Goal: Task Accomplishment & Management: Complete application form

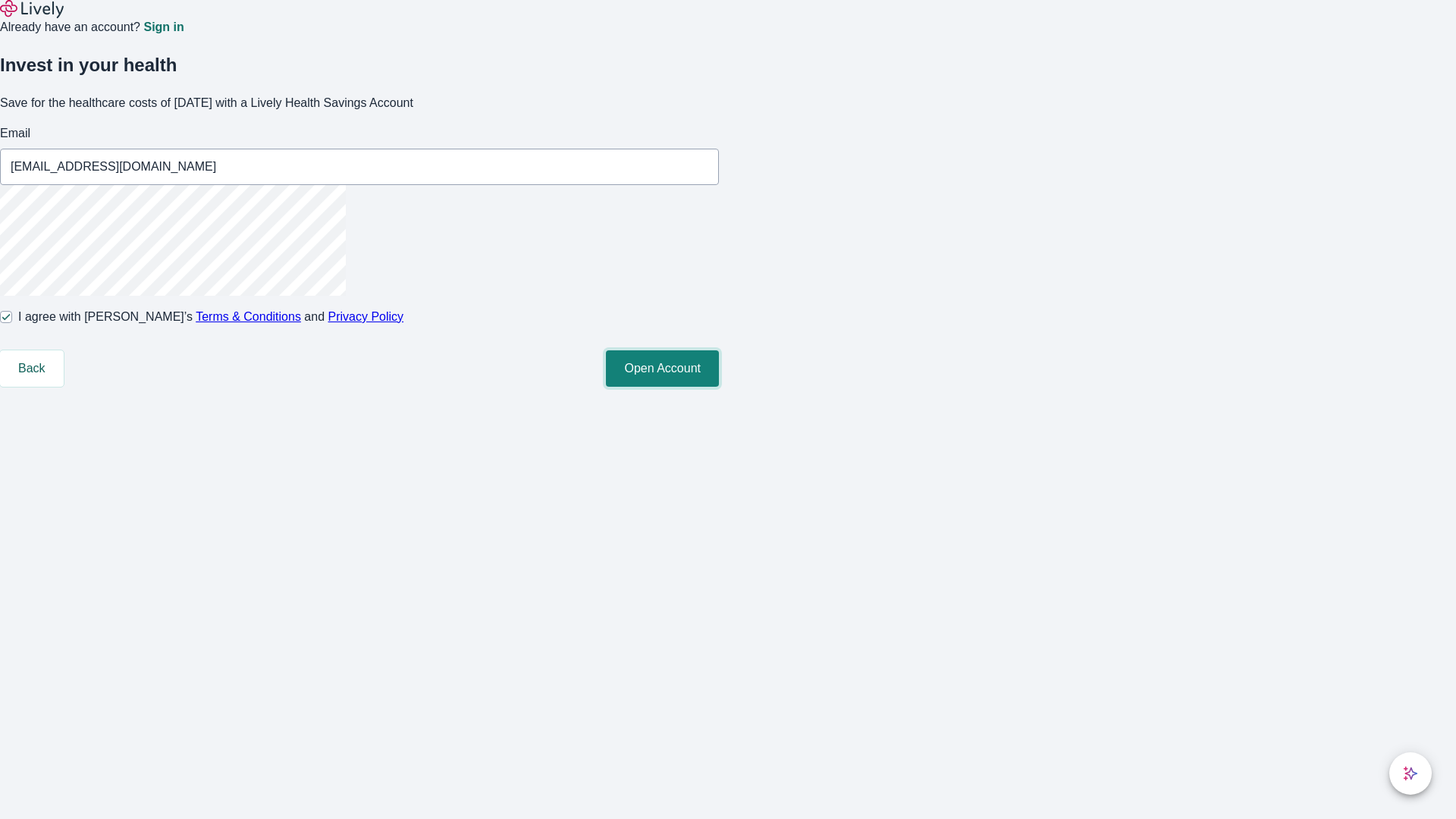
click at [719, 387] on button "Open Account" at bounding box center [662, 368] width 113 height 36
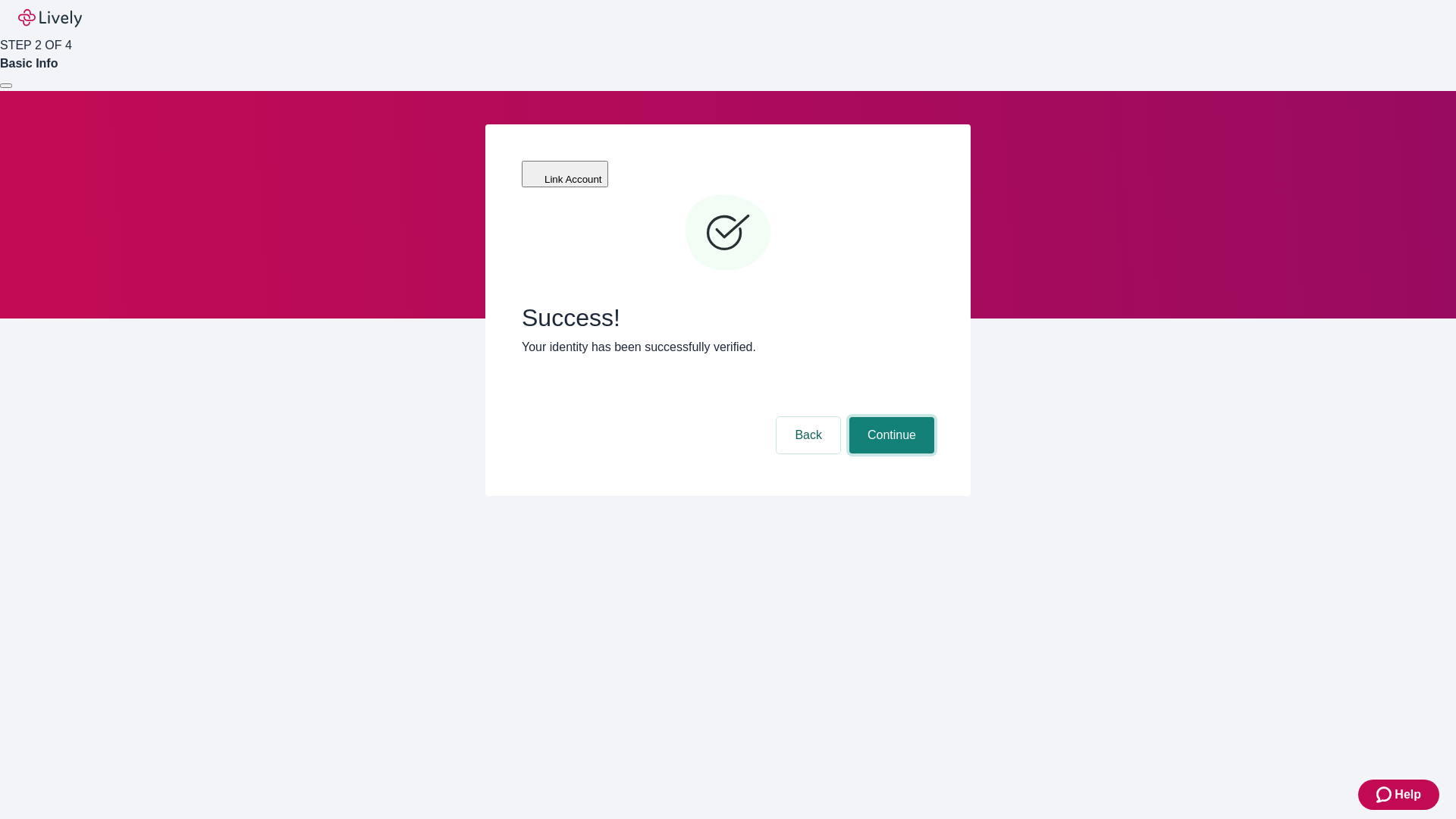
click at [890, 417] on button "Continue" at bounding box center [891, 435] width 85 height 36
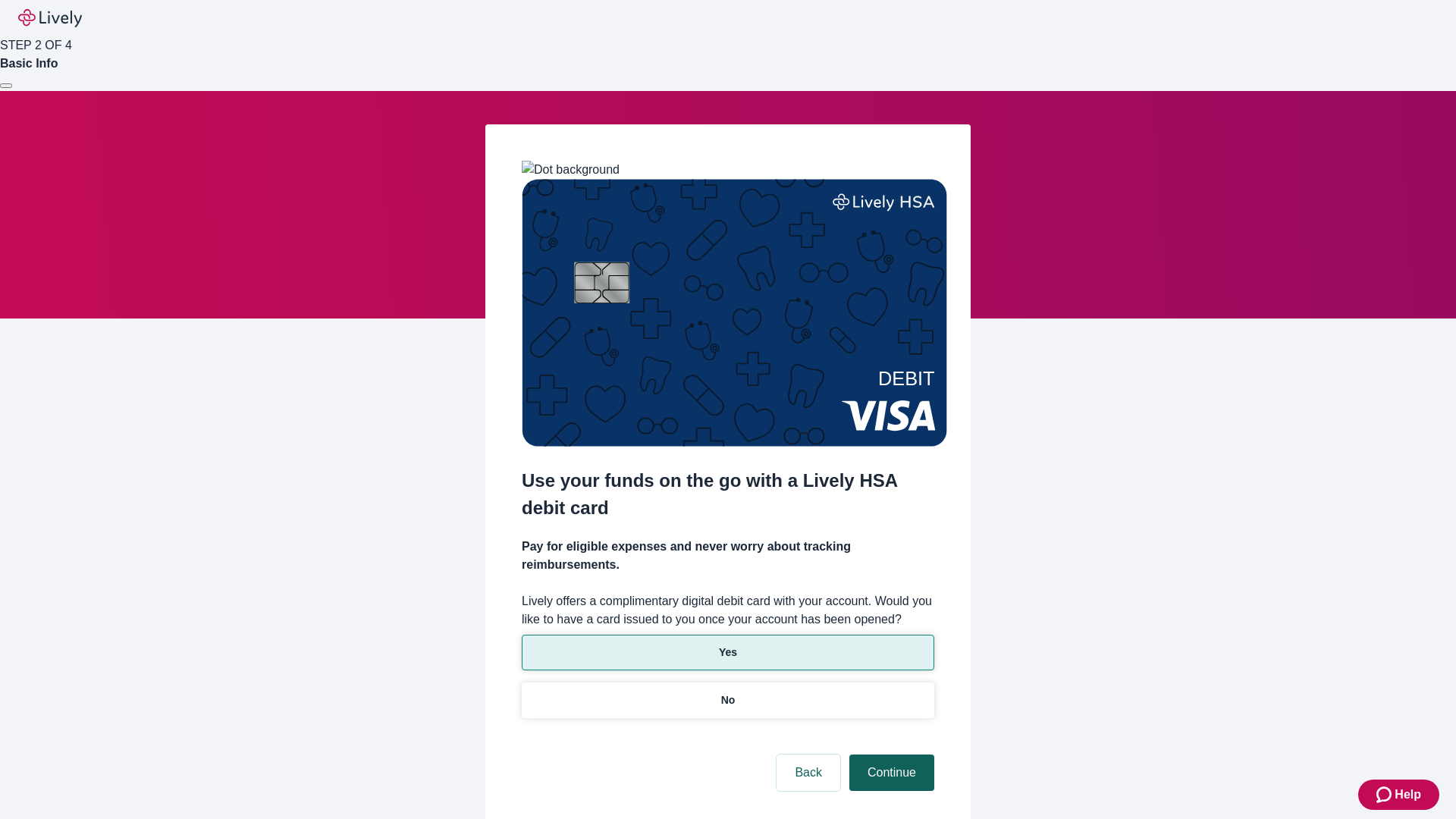
click at [728, 692] on p "No" at bounding box center [728, 700] width 14 height 16
click at [890, 754] on button "Continue" at bounding box center [891, 772] width 85 height 36
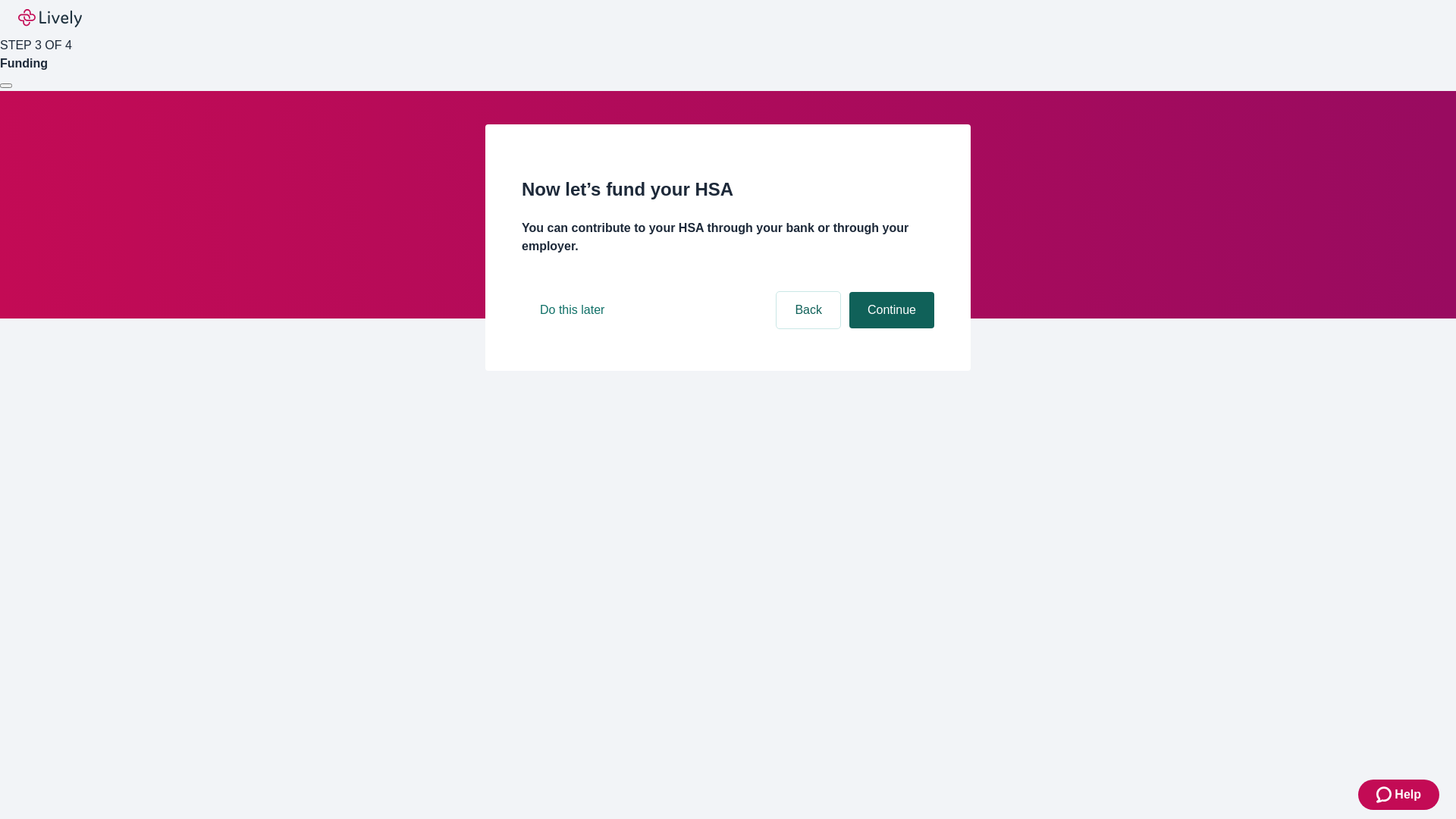
click at [890, 328] on button "Continue" at bounding box center [891, 310] width 85 height 36
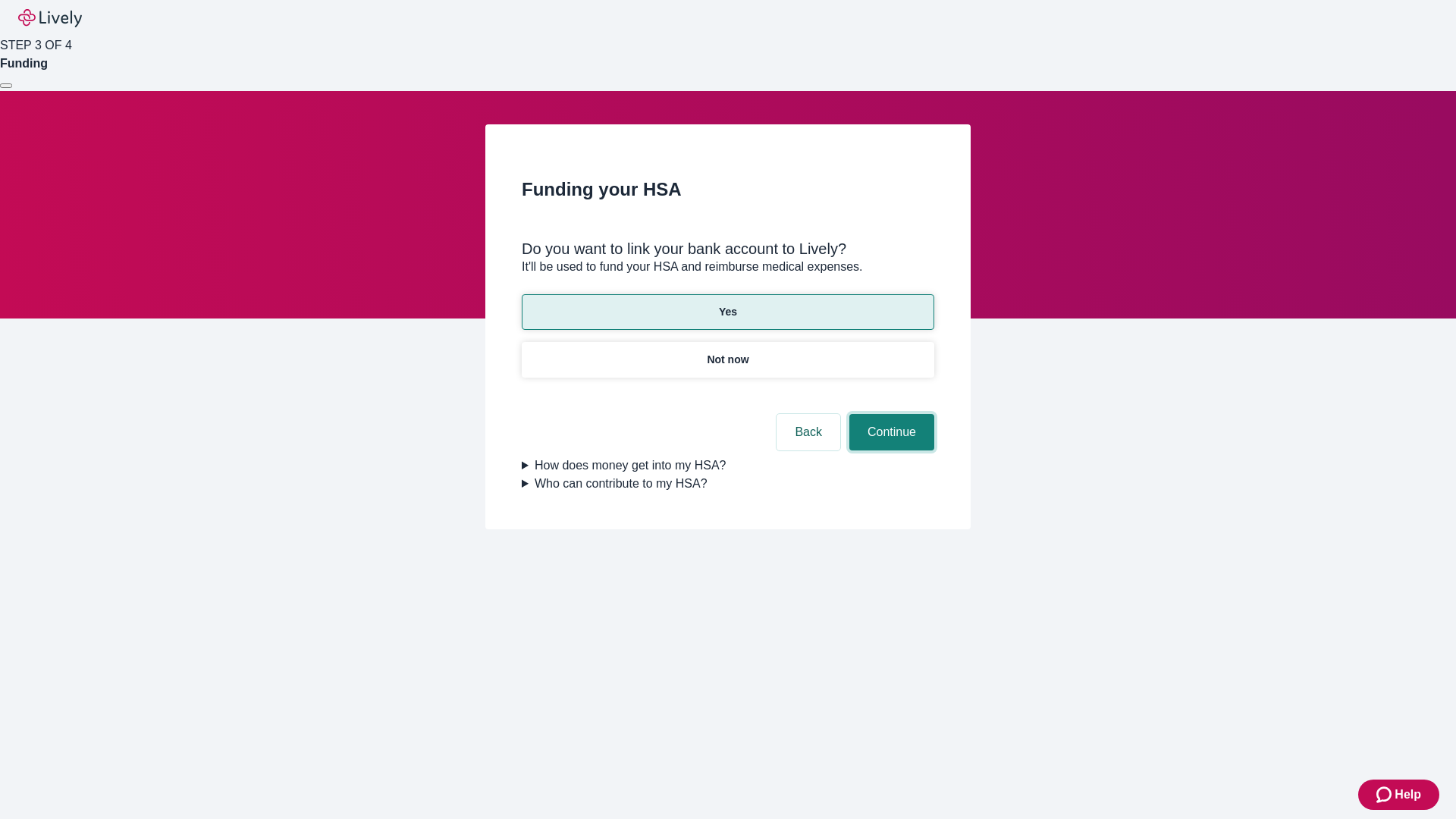
click at [890, 414] on button "Continue" at bounding box center [891, 431] width 85 height 36
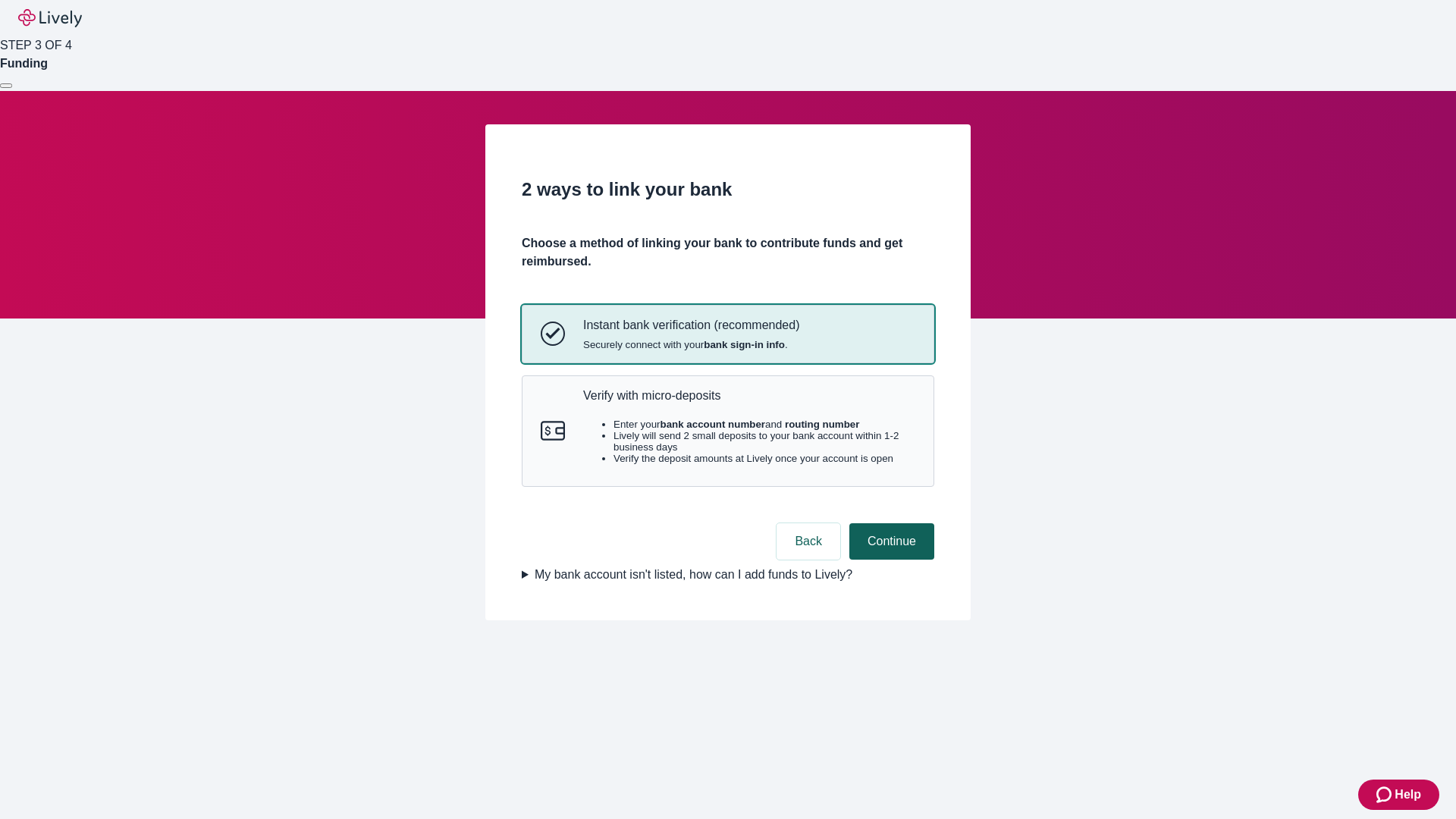
click at [749, 403] on p "Verify with micro-deposits" at bounding box center [749, 395] width 332 height 14
click at [890, 560] on button "Continue" at bounding box center [891, 540] width 85 height 36
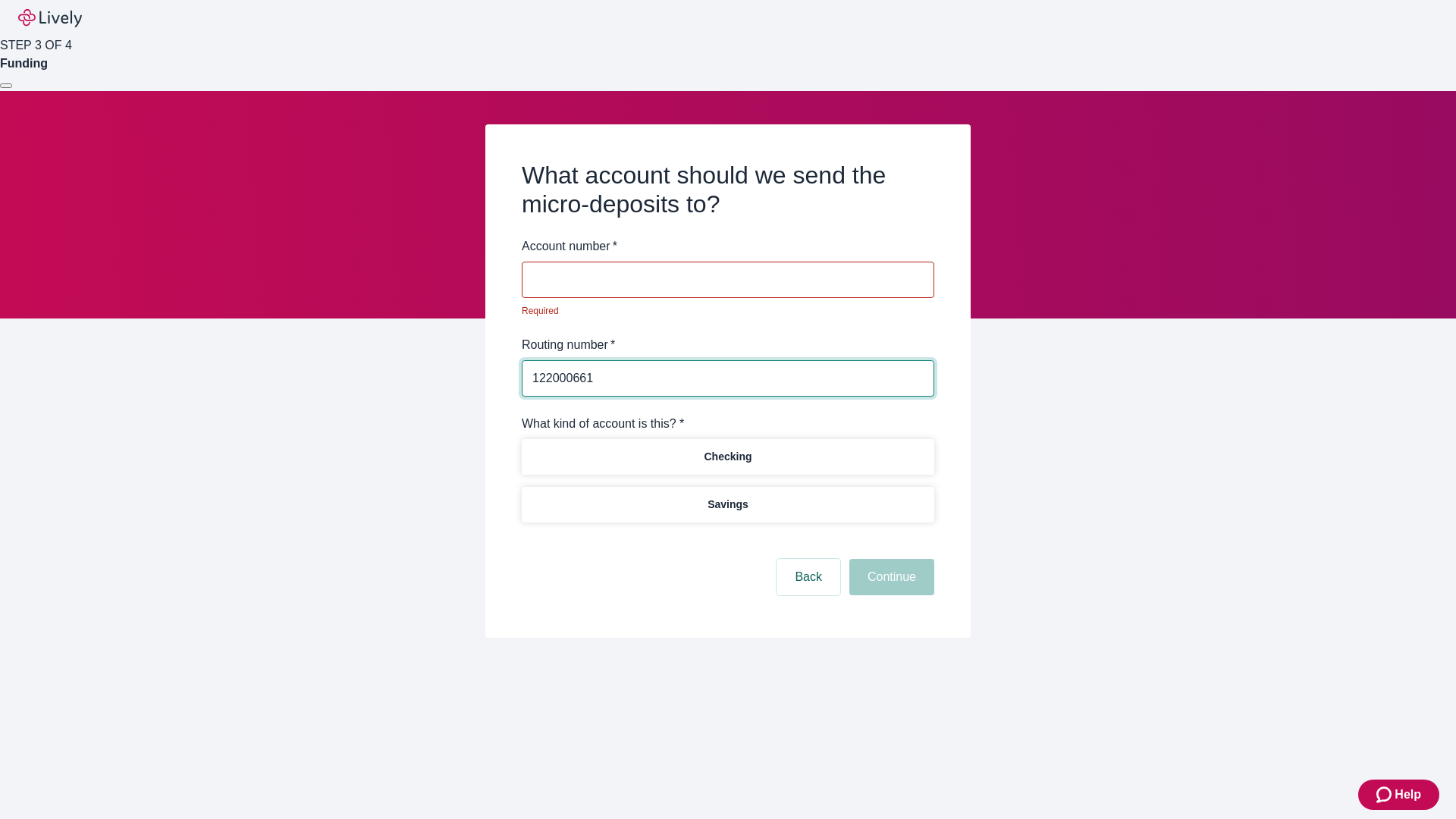
type input "122000661"
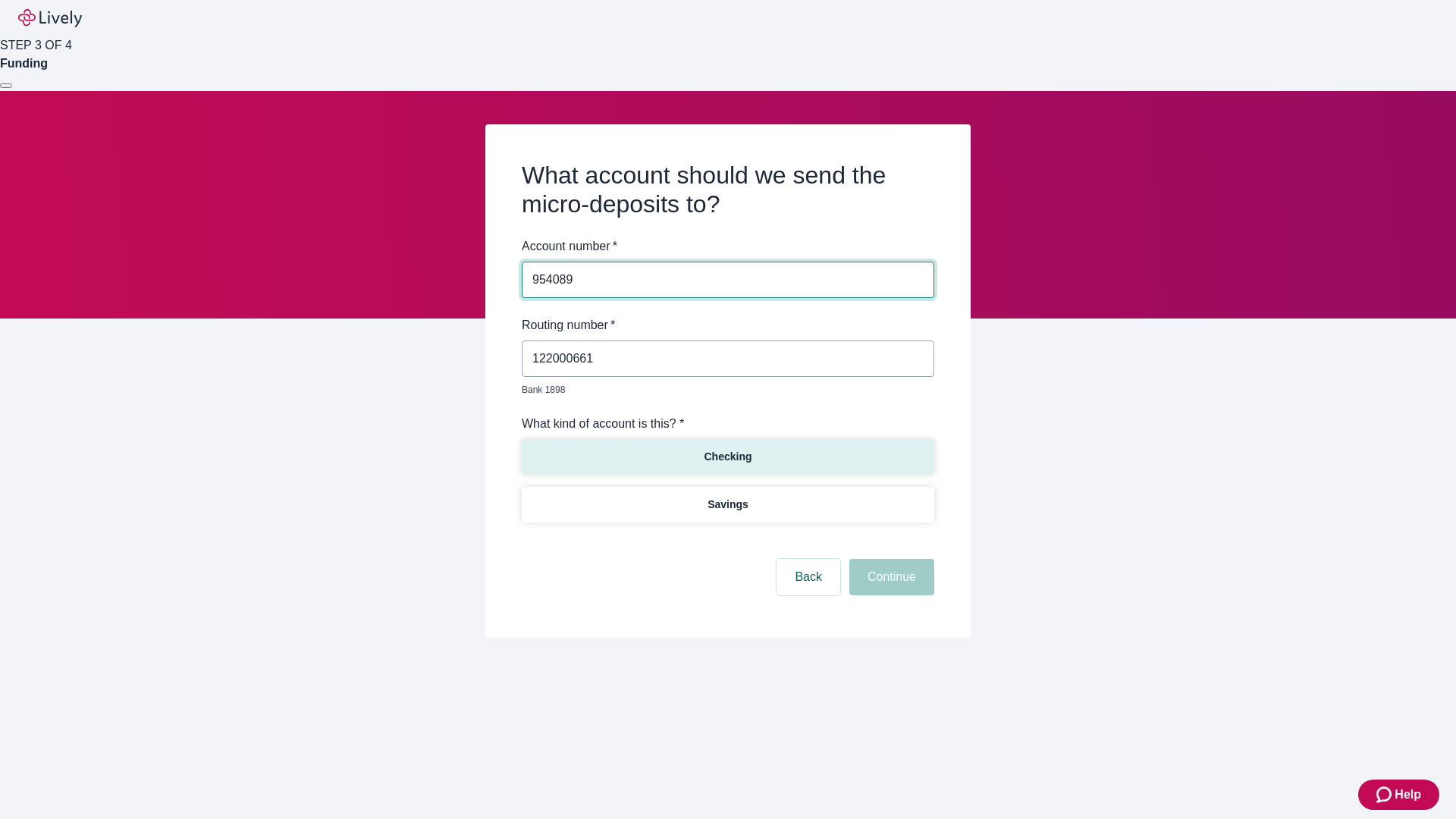
type input "954089"
click at [728, 449] on p "Checking" at bounding box center [728, 456] width 48 height 16
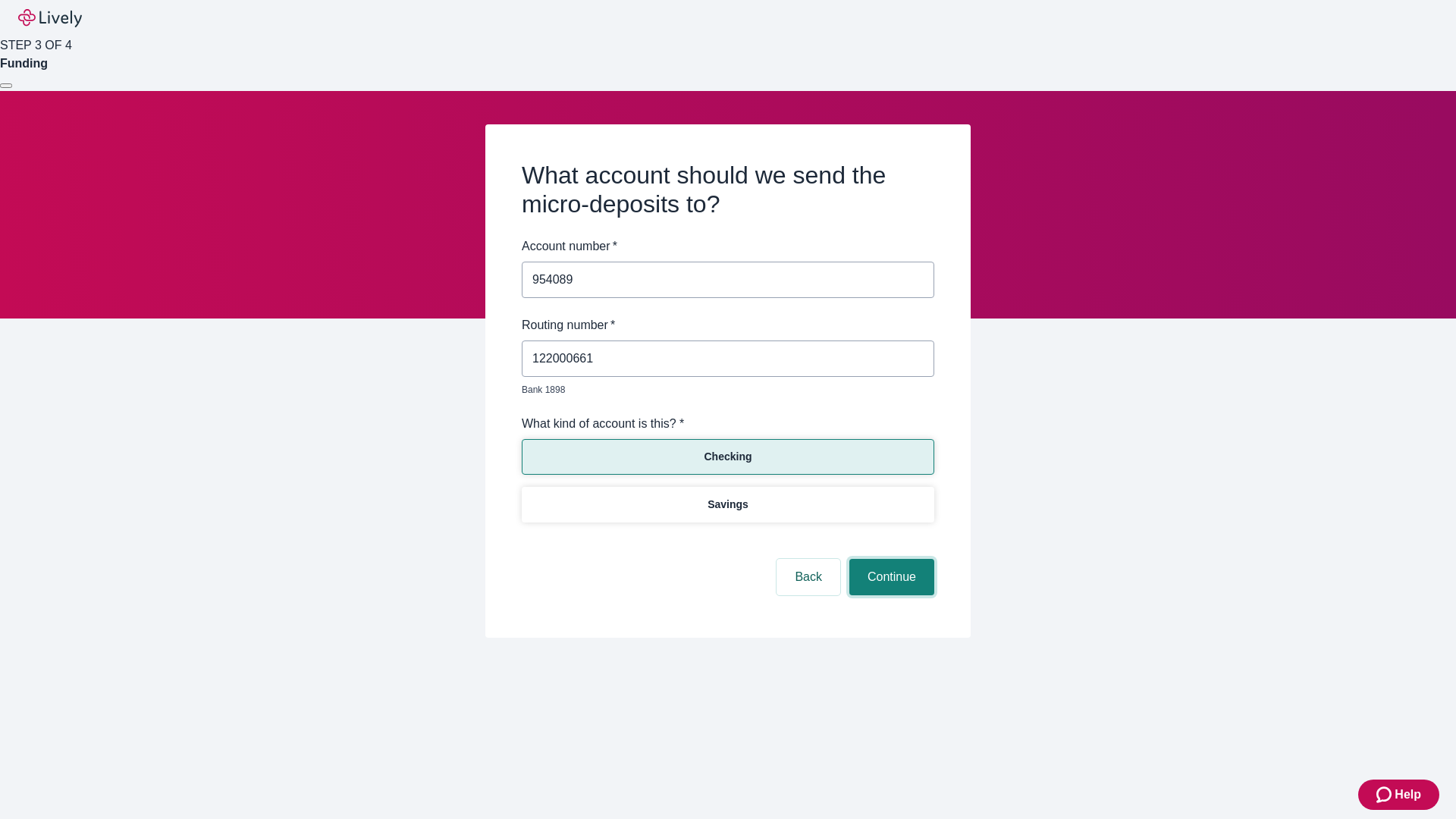
click at [890, 560] on button "Continue" at bounding box center [891, 576] width 85 height 36
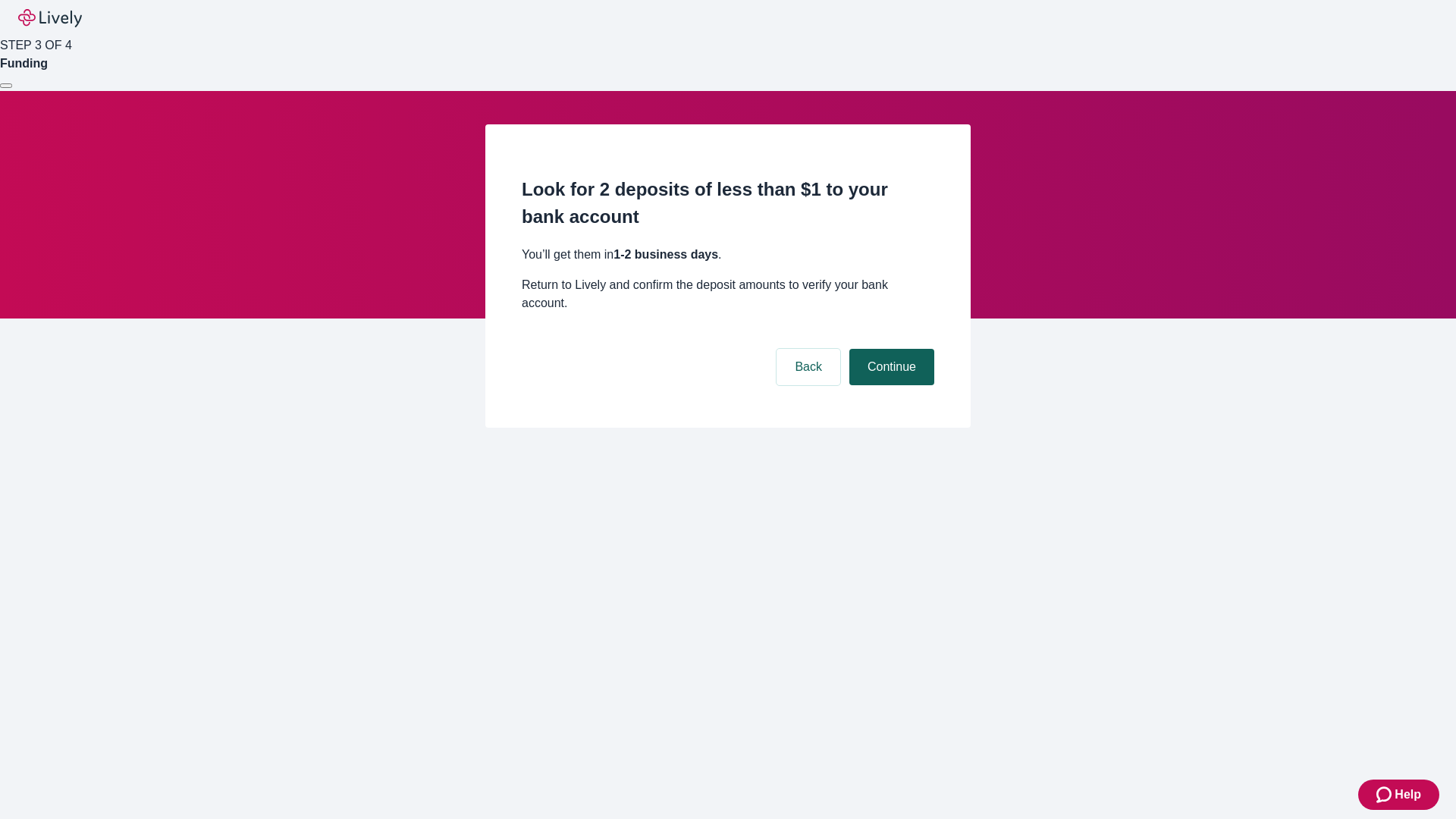
click at [890, 349] on button "Continue" at bounding box center [891, 367] width 85 height 36
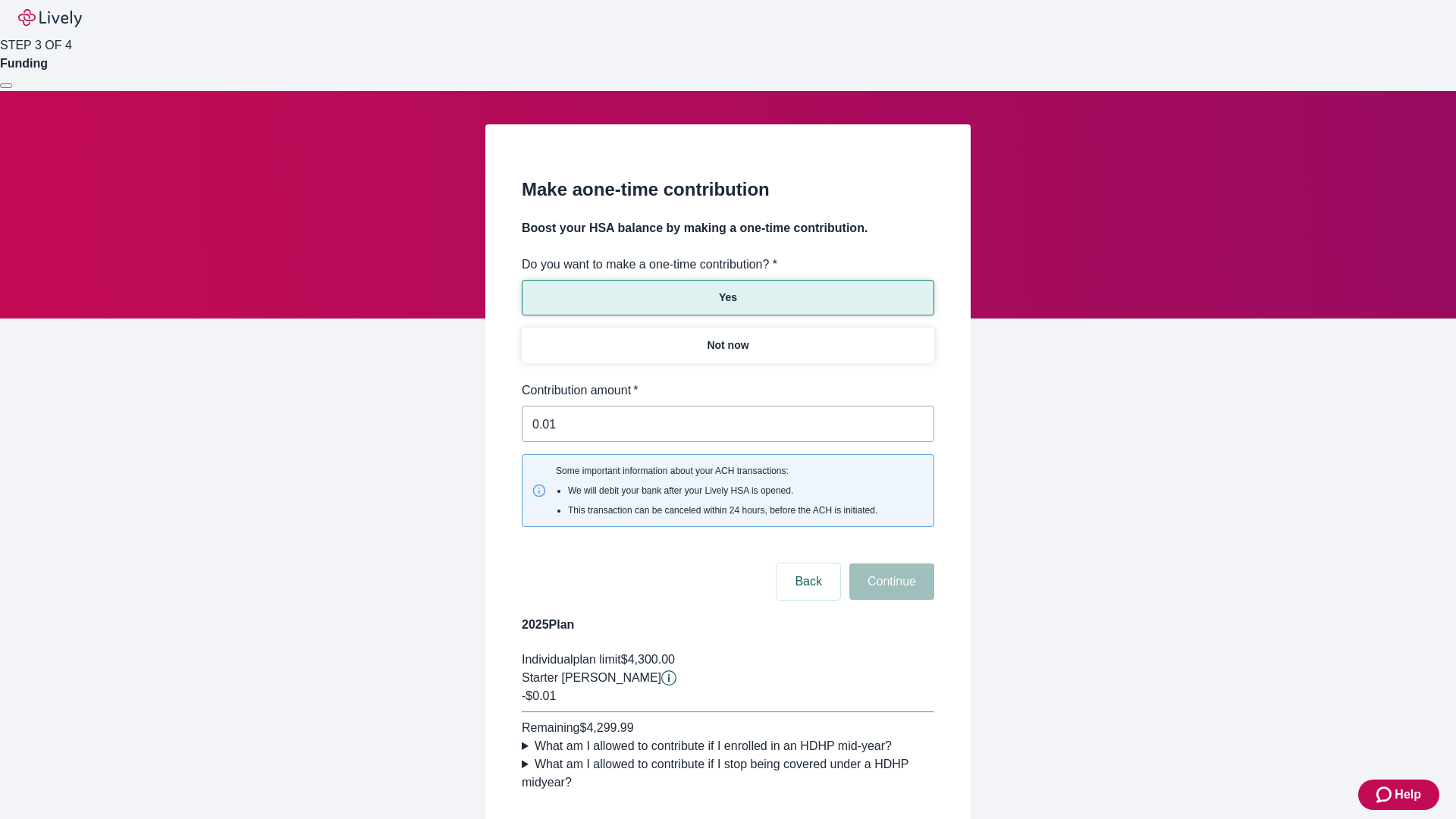
type input "0.01"
click at [890, 563] on button "Continue" at bounding box center [891, 581] width 85 height 36
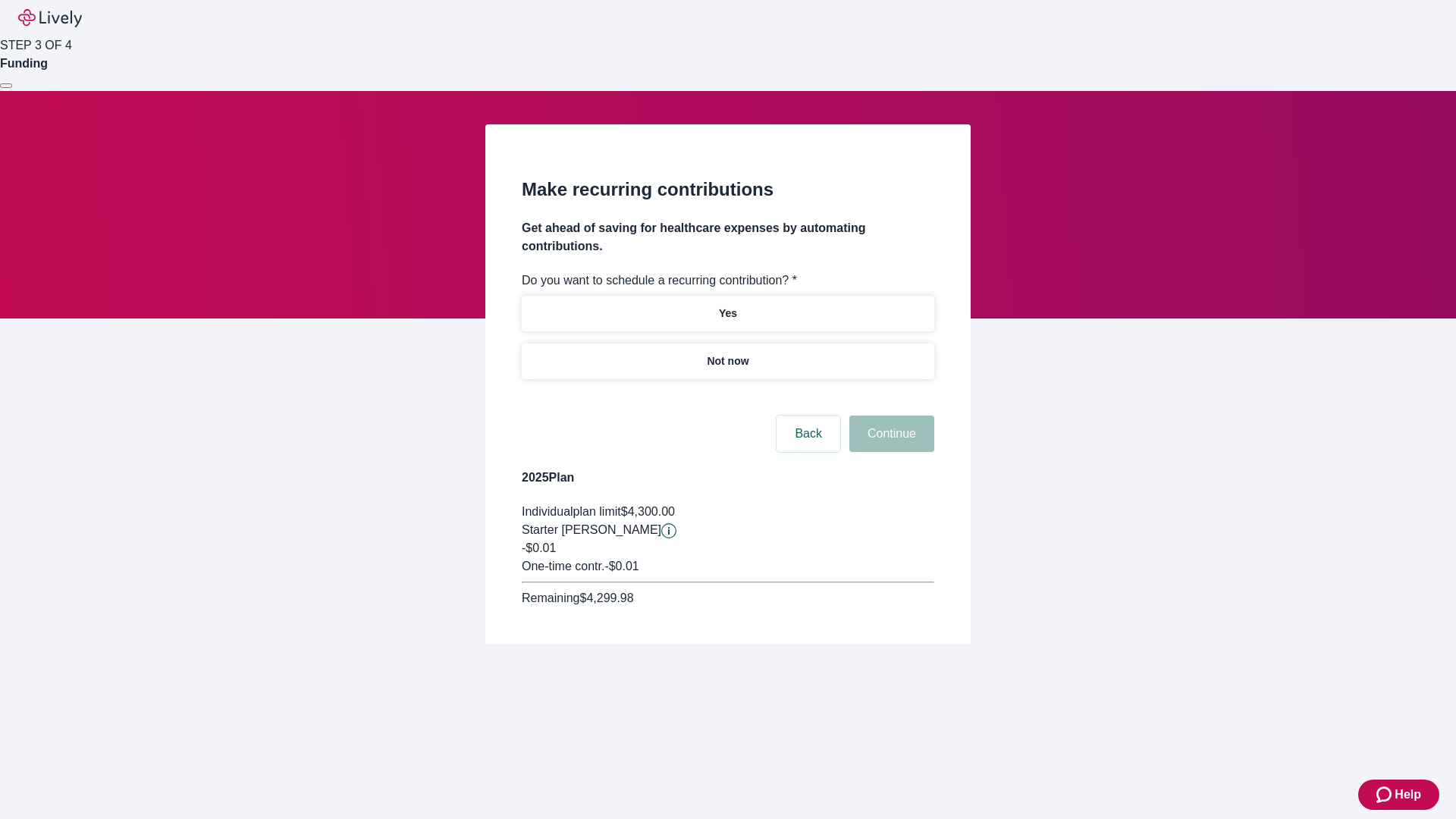
click at [728, 353] on p "Not now" at bounding box center [728, 361] width 42 height 16
click at [890, 415] on button "Continue" at bounding box center [891, 433] width 85 height 36
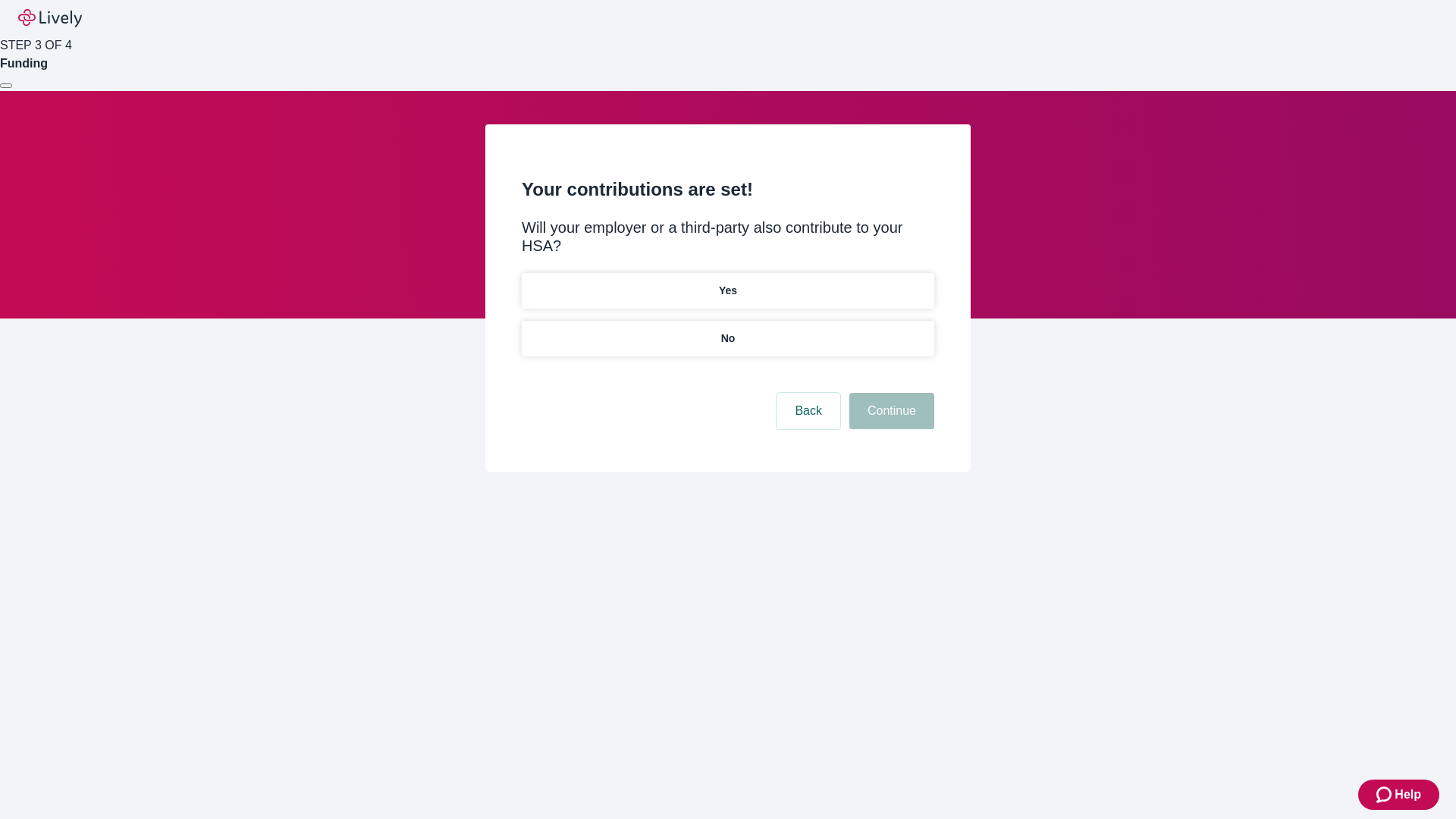
click at [728, 331] on p "No" at bounding box center [728, 338] width 14 height 16
click at [890, 393] on button "Continue" at bounding box center [891, 410] width 85 height 36
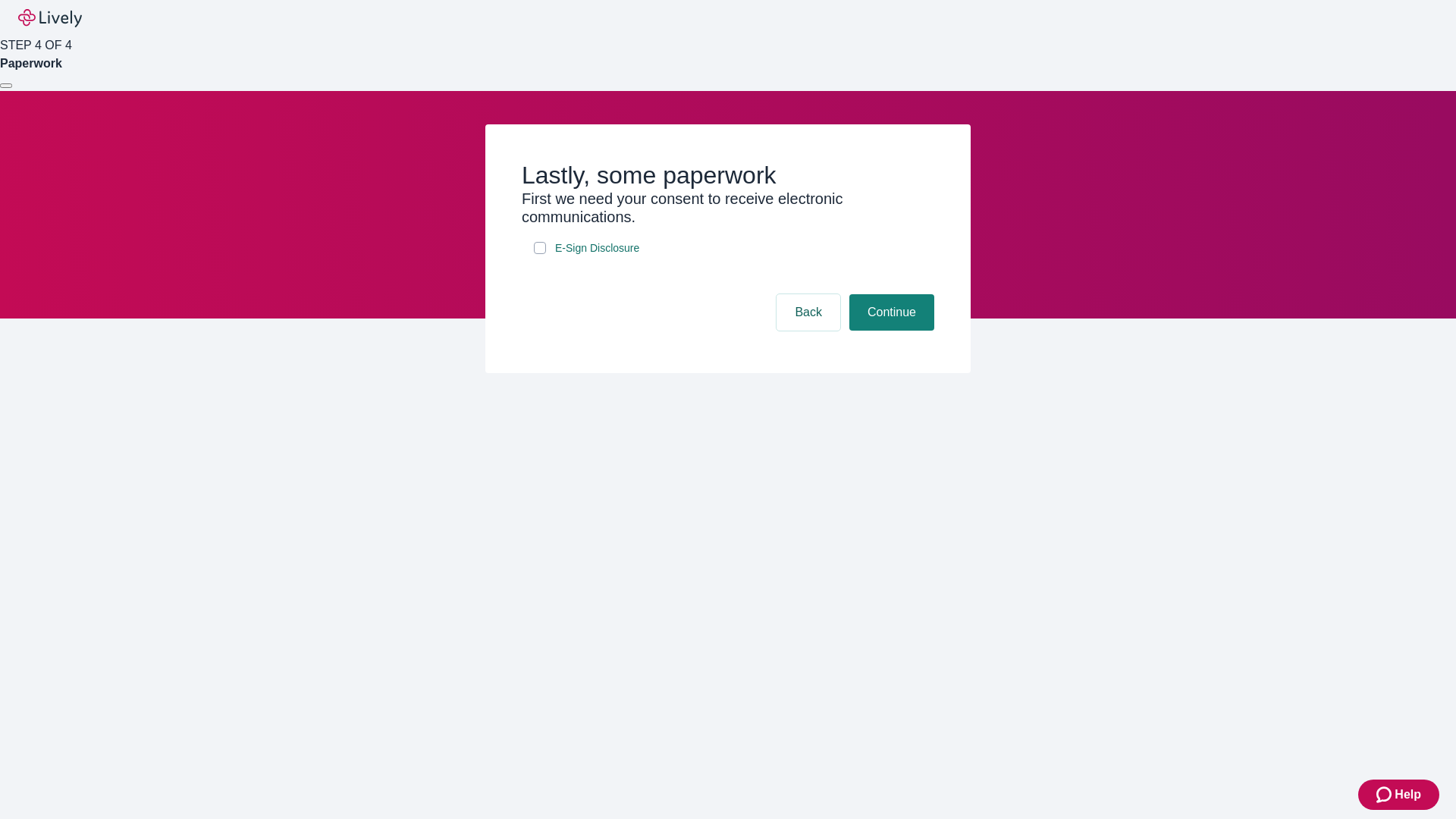
click at [540, 254] on input "E-Sign Disclosure" at bounding box center [540, 248] width 12 height 12
checkbox input "true"
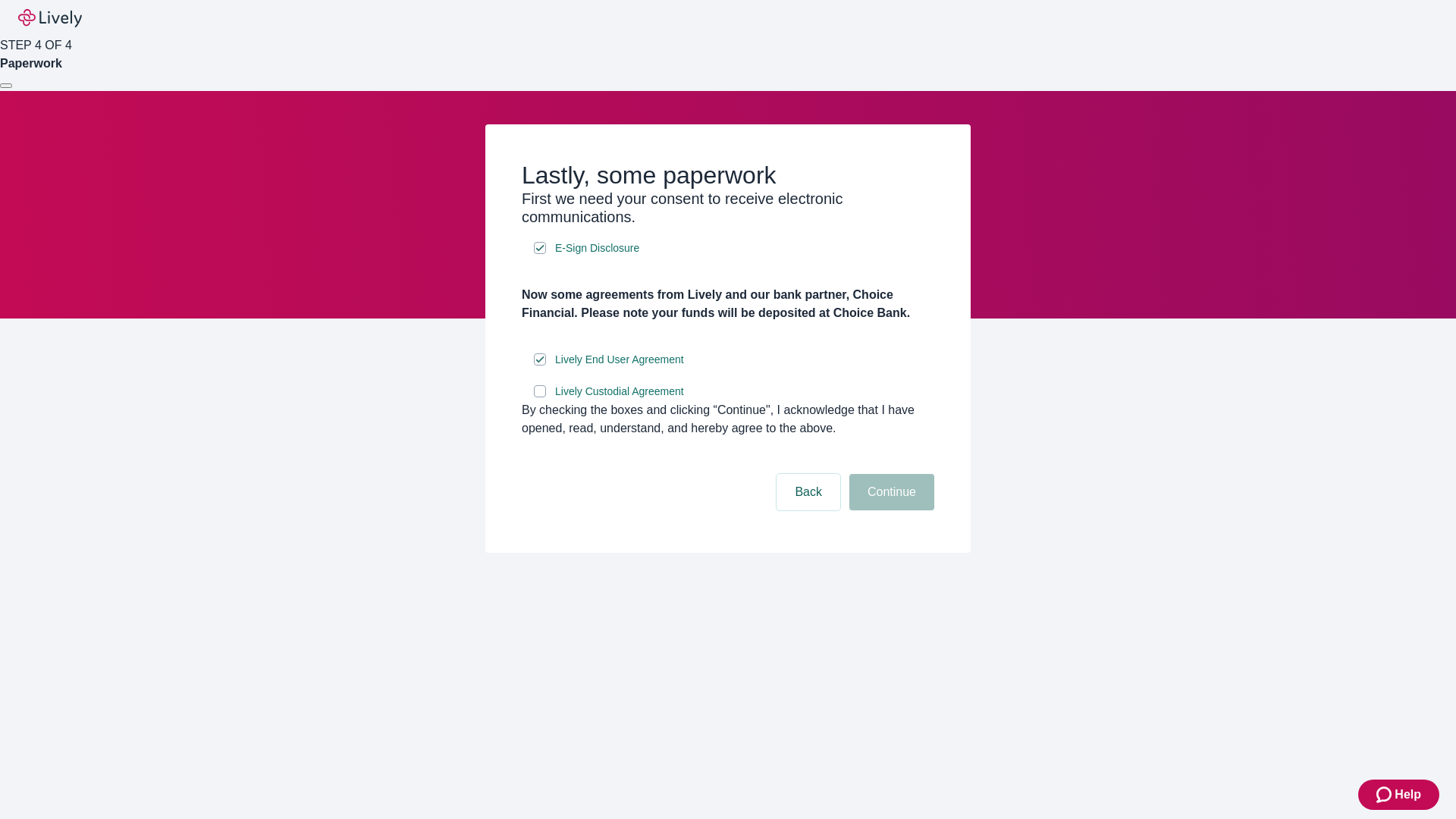
click at [540, 397] on input "Lively Custodial Agreement" at bounding box center [540, 391] width 12 height 12
checkbox input "true"
click at [890, 510] on button "Continue" at bounding box center [891, 492] width 85 height 36
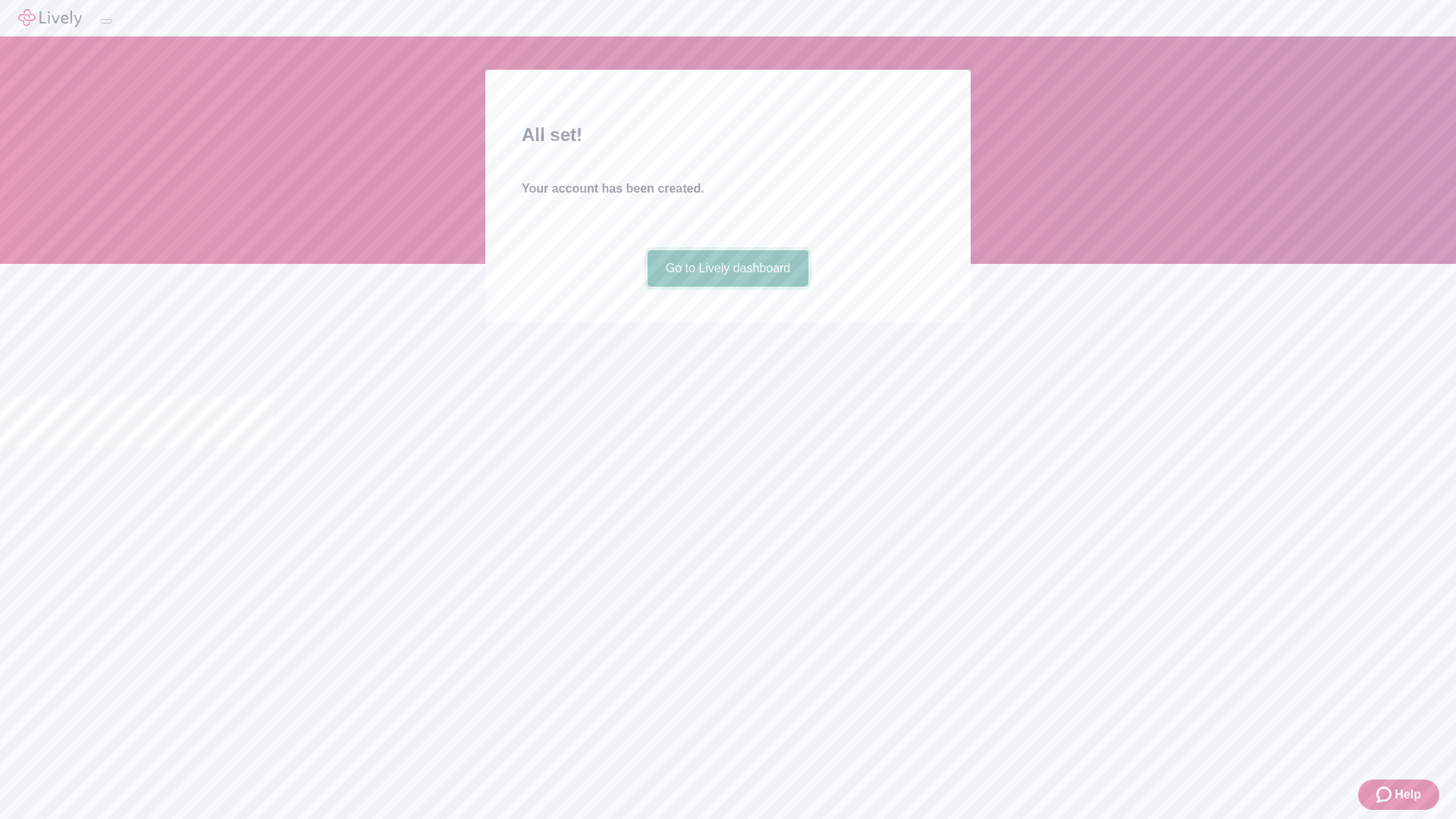
click at [728, 287] on link "Go to Lively dashboard" at bounding box center [728, 268] width 161 height 36
